Goal: Transaction & Acquisition: Book appointment/travel/reservation

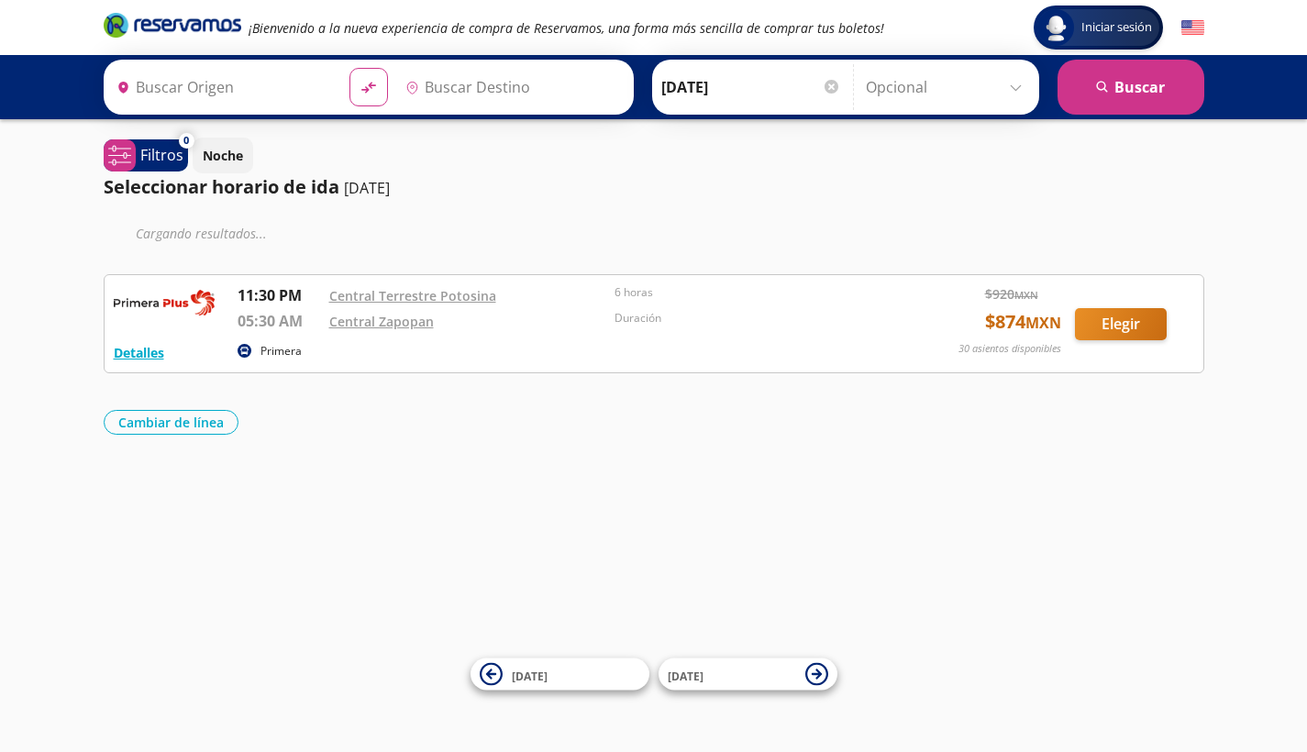
type input "[GEOGRAPHIC_DATA][PERSON_NAME], [GEOGRAPHIC_DATA][PERSON_NAME]"
type input "[GEOGRAPHIC_DATA], [GEOGRAPHIC_DATA]"
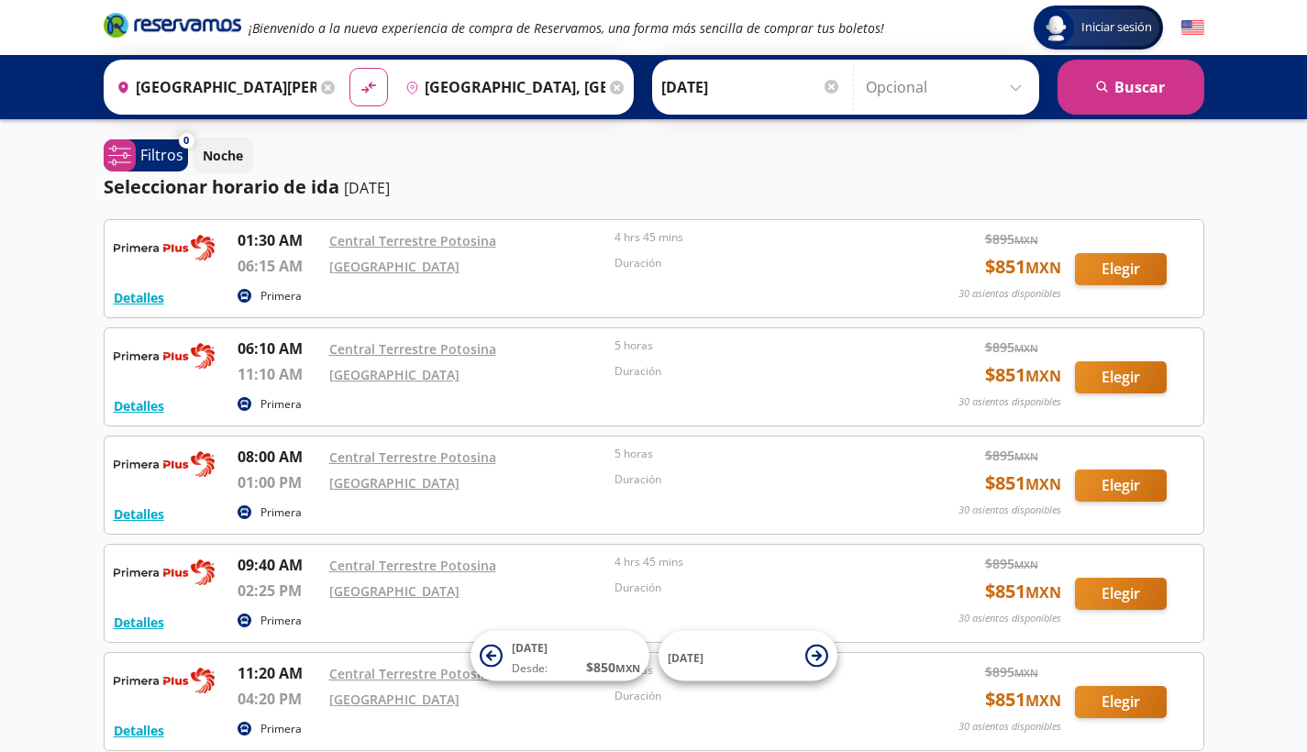
click at [335, 87] on icon at bounding box center [328, 88] width 14 height 14
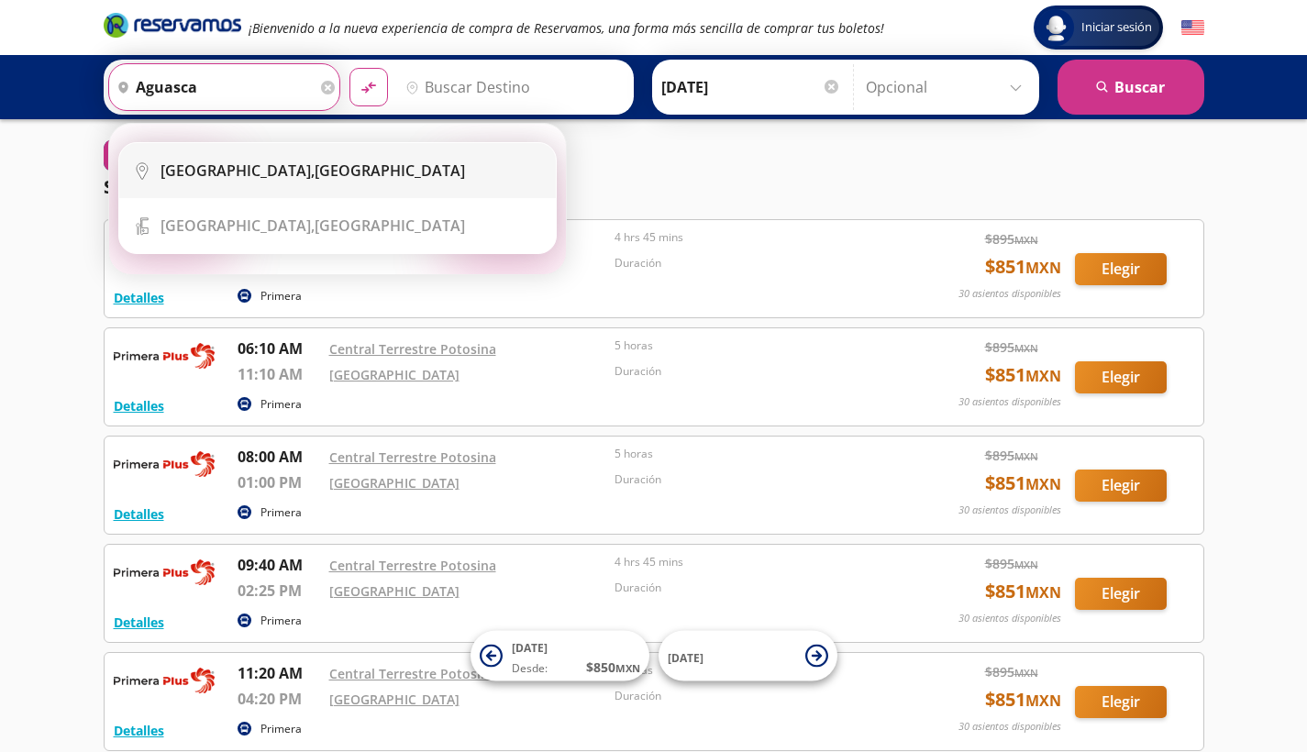
click at [309, 175] on div "[GEOGRAPHIC_DATA], [GEOGRAPHIC_DATA]" at bounding box center [313, 171] width 305 height 20
type input "[GEOGRAPHIC_DATA], [GEOGRAPHIC_DATA]"
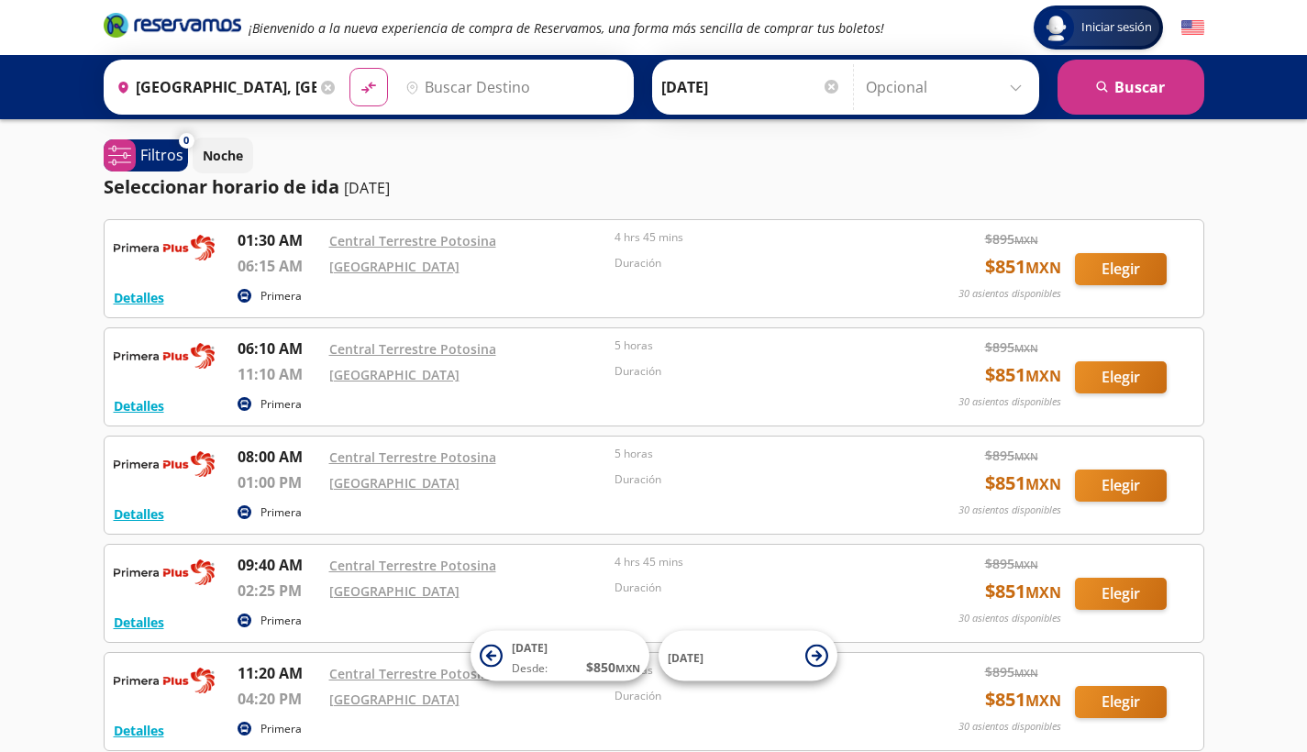
click at [520, 81] on input "Destino" at bounding box center [511, 87] width 226 height 46
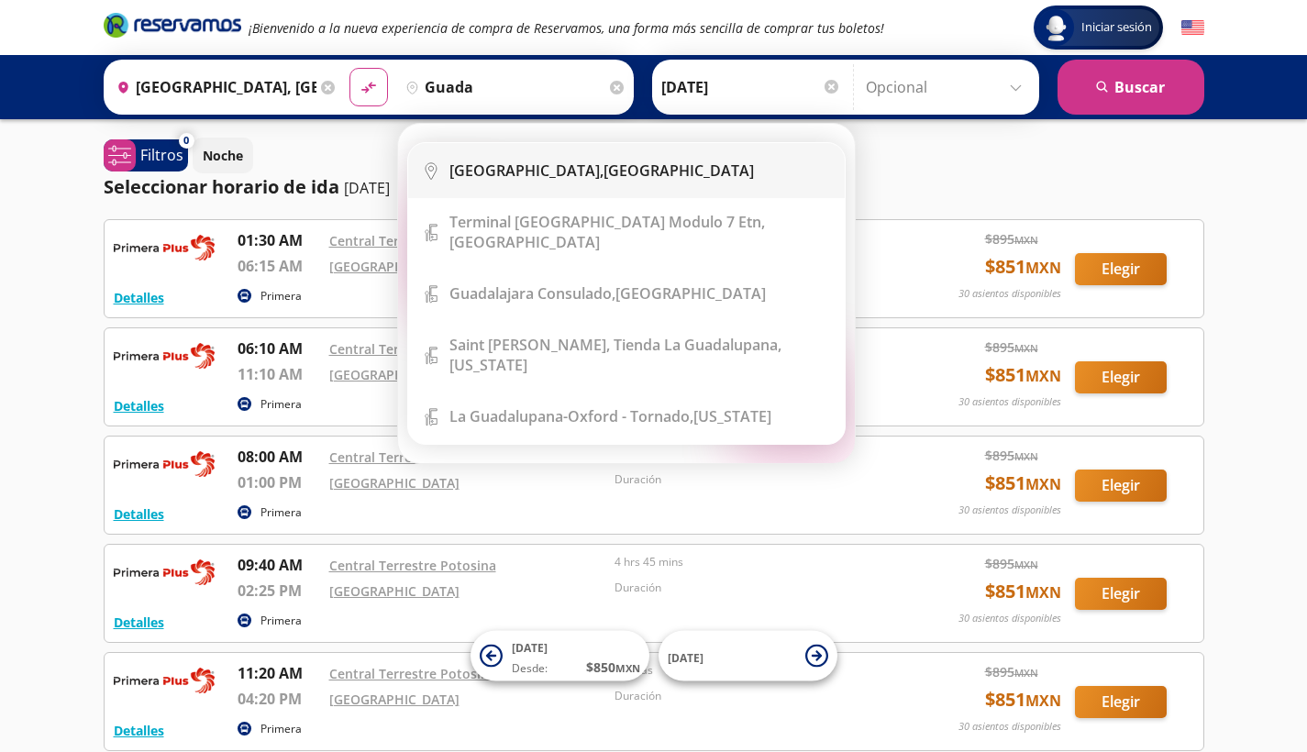
click at [590, 169] on div "[GEOGRAPHIC_DATA], [GEOGRAPHIC_DATA]" at bounding box center [601, 171] width 305 height 20
type input "[GEOGRAPHIC_DATA], [GEOGRAPHIC_DATA]"
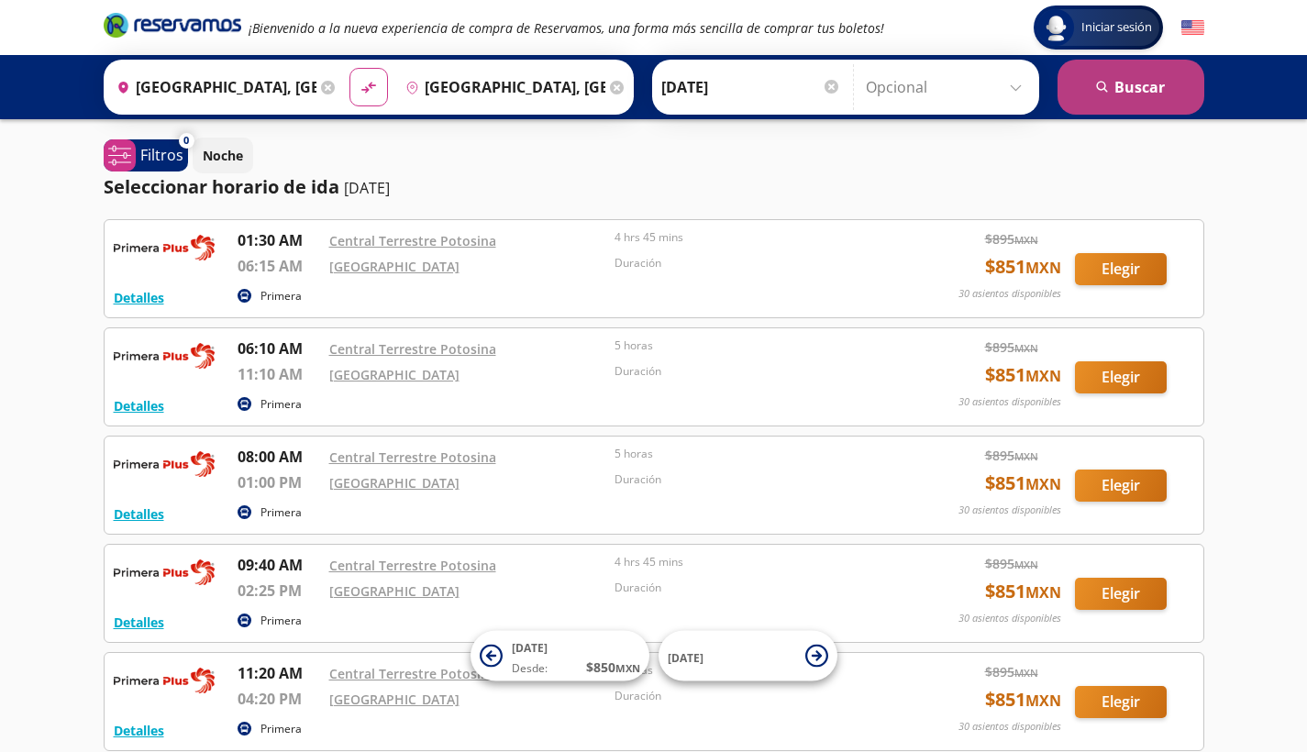
click at [1111, 86] on button "search [GEOGRAPHIC_DATA]" at bounding box center [1131, 87] width 147 height 55
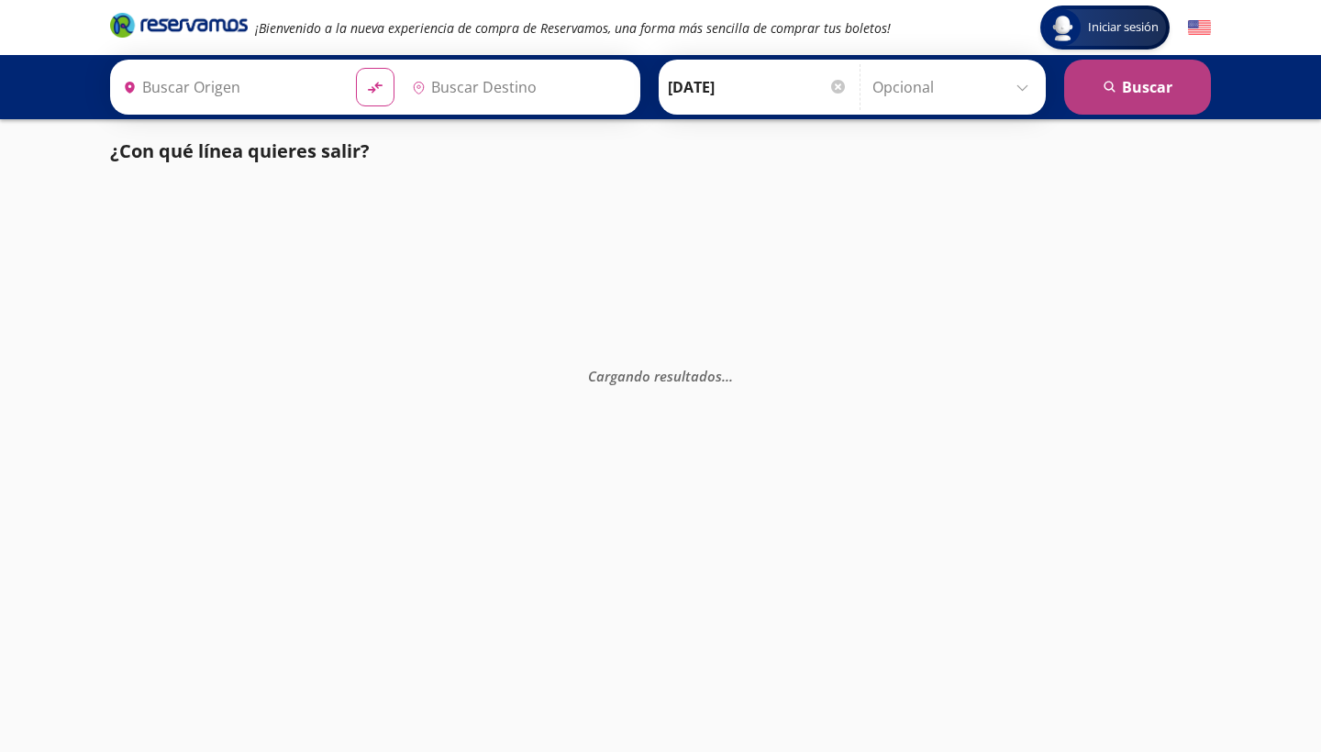
type input "[GEOGRAPHIC_DATA], [GEOGRAPHIC_DATA]"
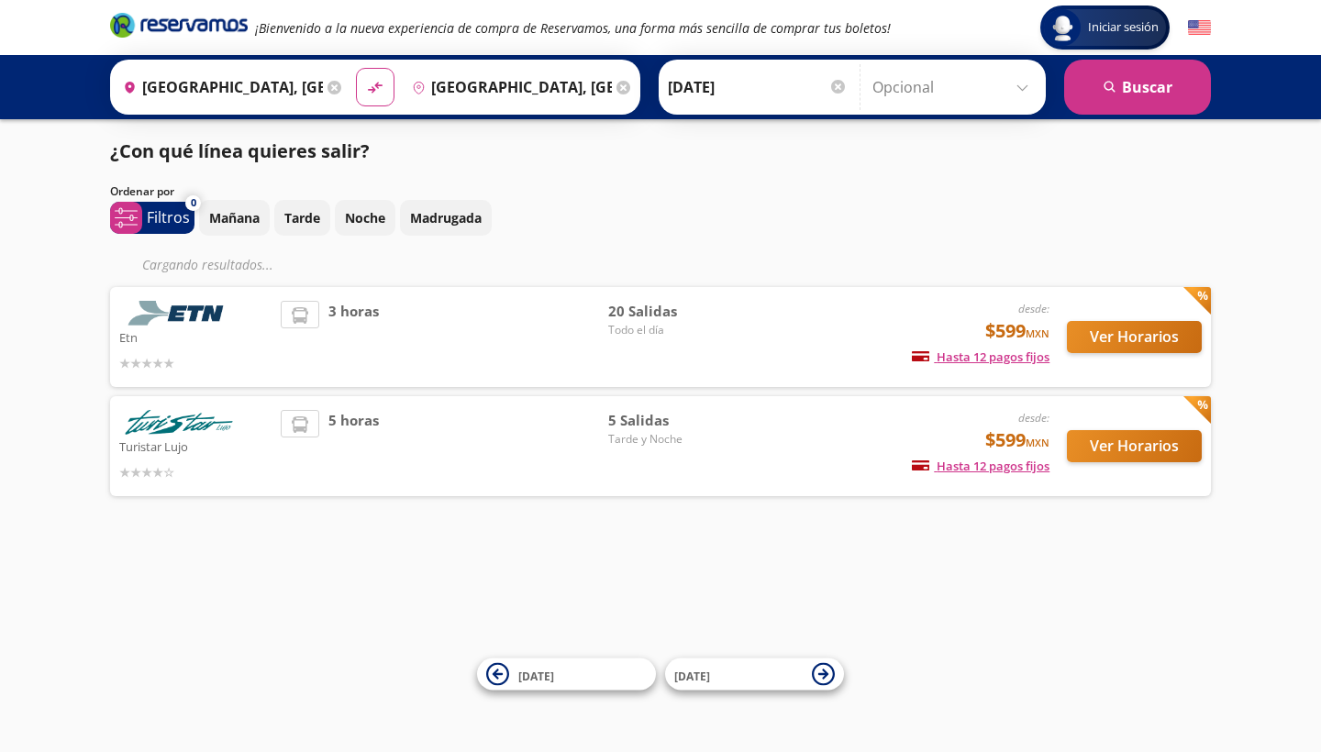
click at [764, 195] on div "Ordenar por" at bounding box center [660, 191] width 1101 height 17
